Goal: Book appointment/travel/reservation

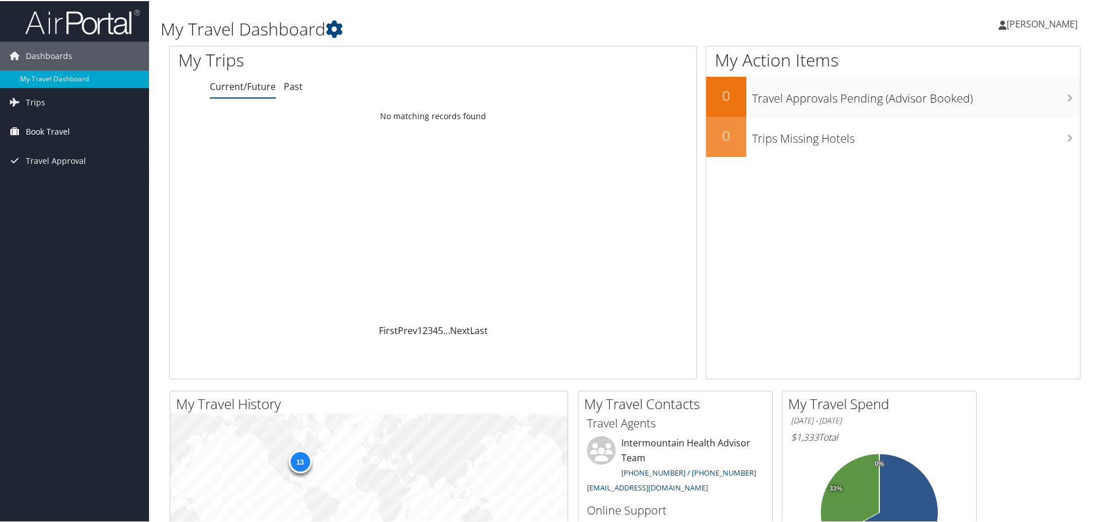
click at [58, 127] on span "Book Travel" at bounding box center [48, 130] width 44 height 29
click at [80, 186] on link "Book/Manage Online Trips" at bounding box center [74, 187] width 149 height 17
